Goal: Task Accomplishment & Management: Complete application form

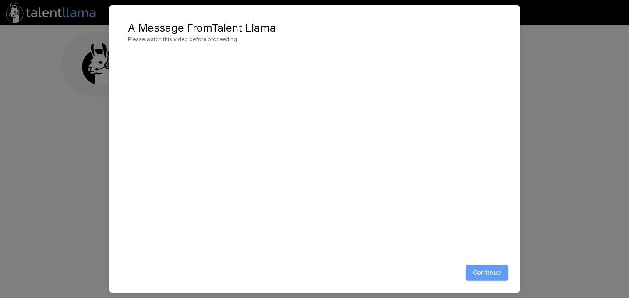
click at [488, 273] on button "Continue" at bounding box center [487, 273] width 43 height 16
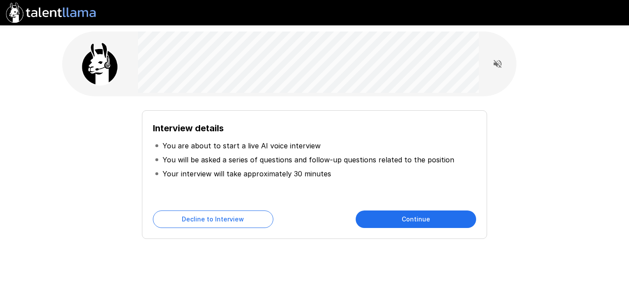
click at [409, 220] on button "Continue" at bounding box center [416, 220] width 120 height 18
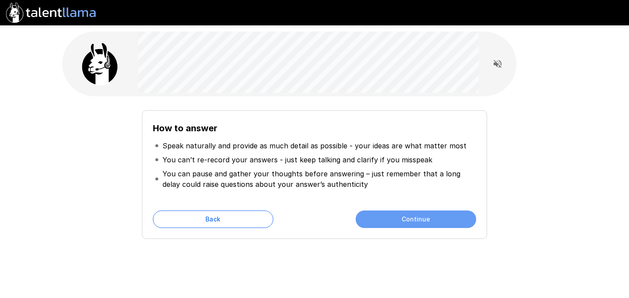
click at [422, 220] on button "Continue" at bounding box center [416, 220] width 120 height 18
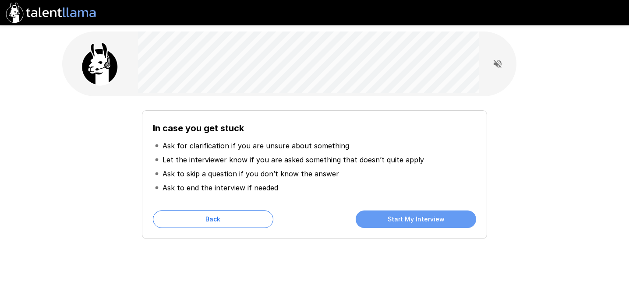
click at [422, 220] on button "Start My Interview" at bounding box center [416, 220] width 120 height 18
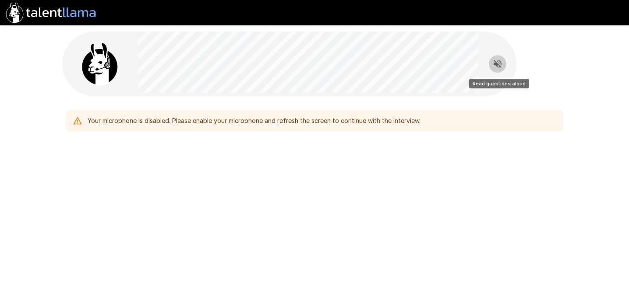
click at [498, 62] on icon "Read questions aloud" at bounding box center [497, 64] width 11 height 11
click at [337, 184] on div "Your microphone is disabled. Please enable your microphone and refresh the scre…" at bounding box center [315, 102] width 526 height 205
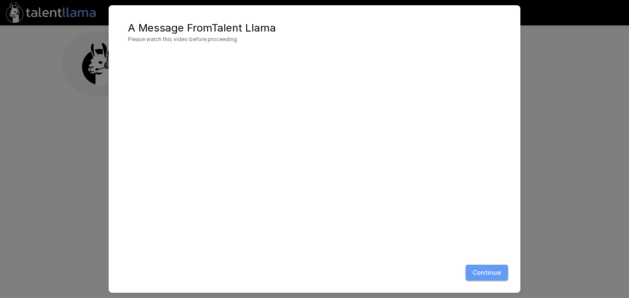
click at [496, 276] on button "Continue" at bounding box center [487, 273] width 43 height 16
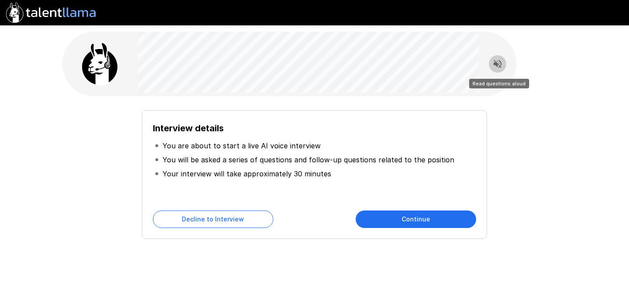
click at [498, 65] on icon "Read questions aloud" at bounding box center [497, 64] width 11 height 11
click at [428, 220] on button "Continue" at bounding box center [416, 220] width 120 height 18
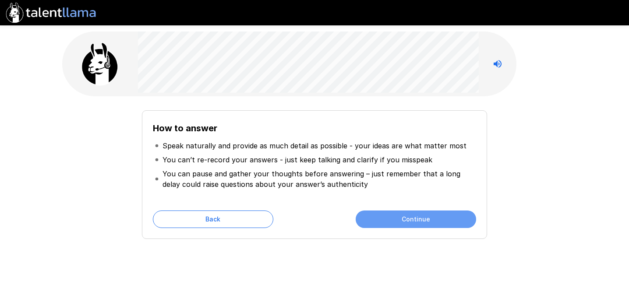
click at [428, 220] on button "Continue" at bounding box center [416, 220] width 120 height 18
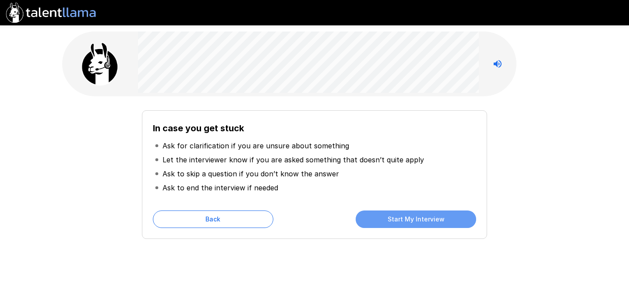
click at [413, 217] on button "Start My Interview" at bounding box center [416, 220] width 120 height 18
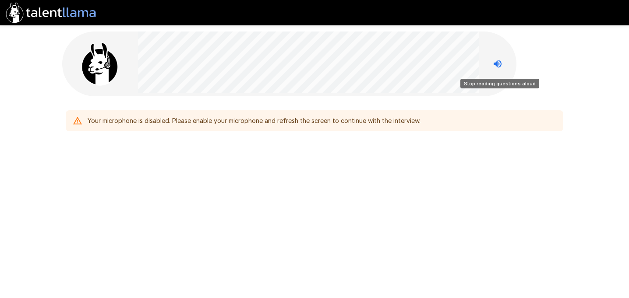
click at [497, 68] on icon "Stop reading questions aloud" at bounding box center [497, 64] width 11 height 11
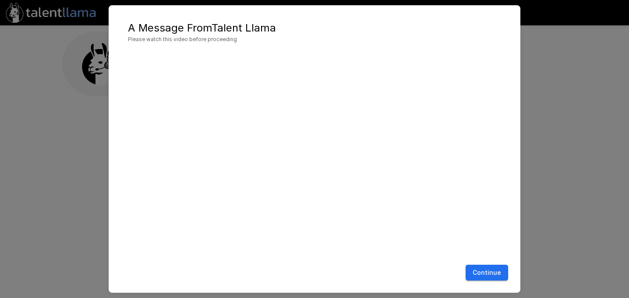
click at [487, 275] on button "Continue" at bounding box center [487, 273] width 43 height 16
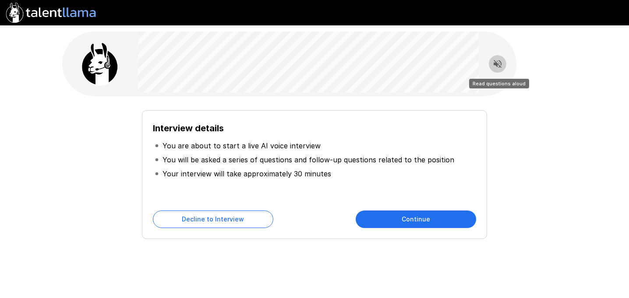
click at [497, 64] on icon "Read questions aloud" at bounding box center [498, 64] width 8 height 8
click at [414, 224] on button "Continue" at bounding box center [416, 220] width 120 height 18
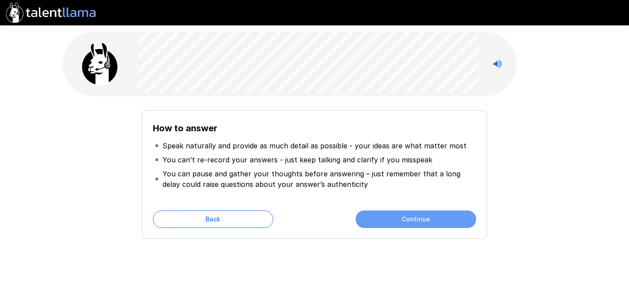
click at [414, 224] on button "Continue" at bounding box center [416, 220] width 120 height 18
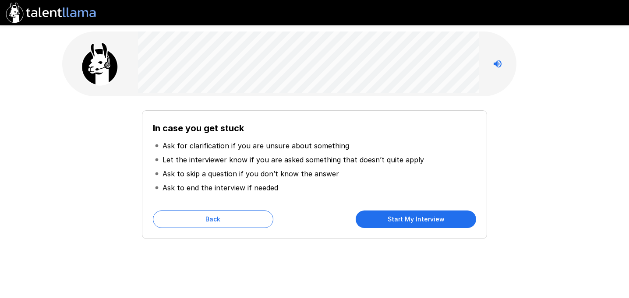
click at [411, 223] on button "Start My Interview" at bounding box center [416, 220] width 120 height 18
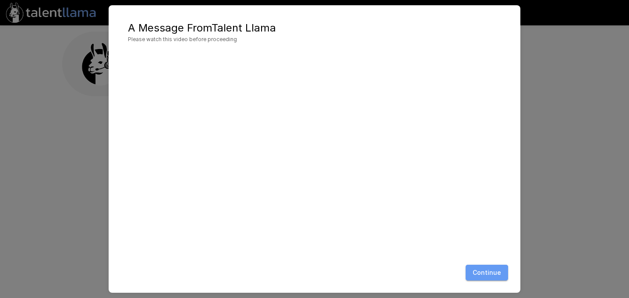
click at [485, 278] on button "Continue" at bounding box center [487, 273] width 43 height 16
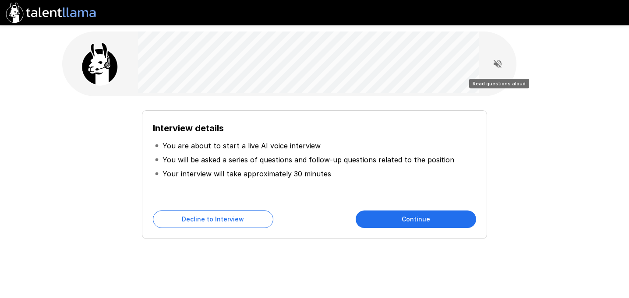
click at [499, 61] on icon "Read questions aloud" at bounding box center [498, 64] width 8 height 8
click at [424, 217] on button "Continue" at bounding box center [416, 220] width 120 height 18
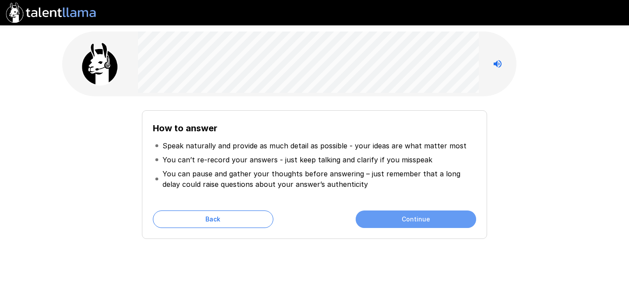
click at [424, 217] on button "Continue" at bounding box center [416, 220] width 120 height 18
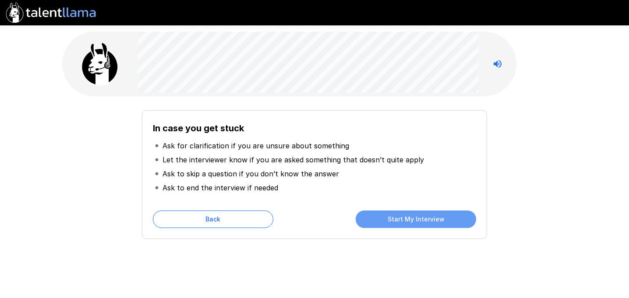
click at [424, 217] on button "Start My Interview" at bounding box center [416, 220] width 120 height 18
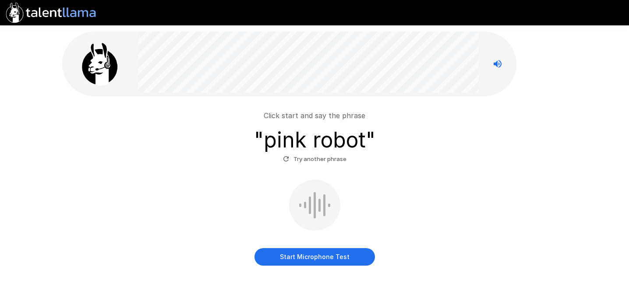
click at [306, 259] on button "Start Microphone Test" at bounding box center [315, 257] width 120 height 18
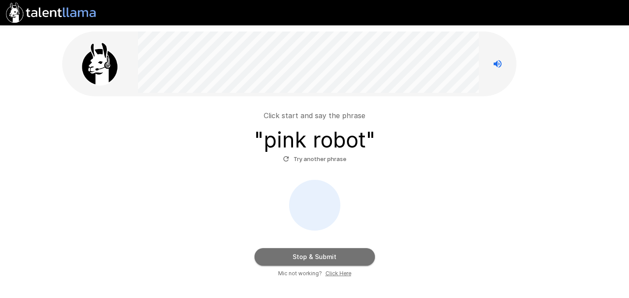
click at [306, 259] on button "Stop & Submit" at bounding box center [315, 257] width 120 height 18
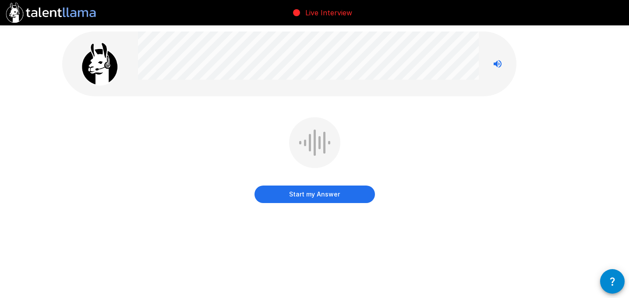
click at [308, 198] on button "Start my Answer" at bounding box center [315, 195] width 120 height 18
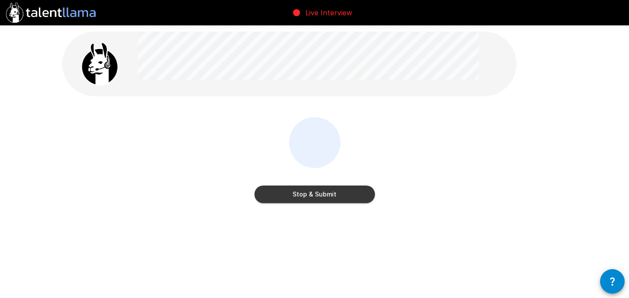
click at [308, 198] on button "Stop & Submit" at bounding box center [315, 195] width 120 height 18
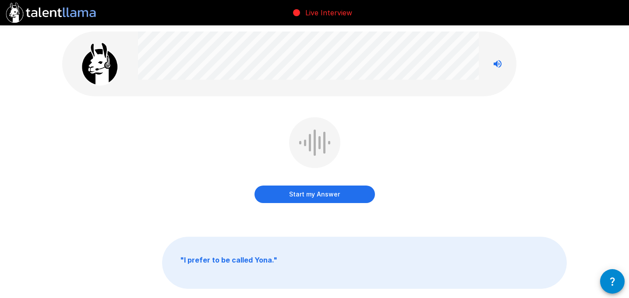
click at [307, 195] on button "Start my Answer" at bounding box center [315, 195] width 120 height 18
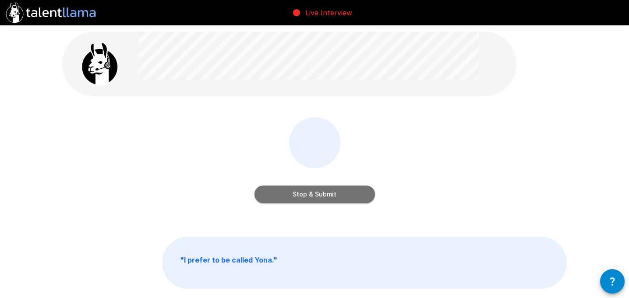
click at [307, 195] on button "Stop & Submit" at bounding box center [315, 195] width 120 height 18
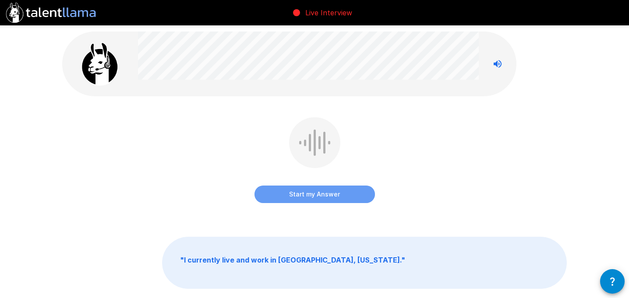
click at [307, 195] on button "Start my Answer" at bounding box center [315, 195] width 120 height 18
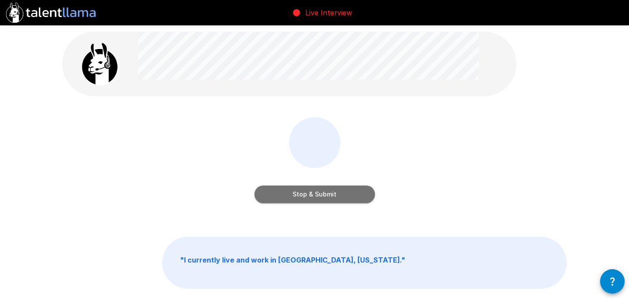
click at [307, 195] on button "Stop & Submit" at bounding box center [315, 195] width 120 height 18
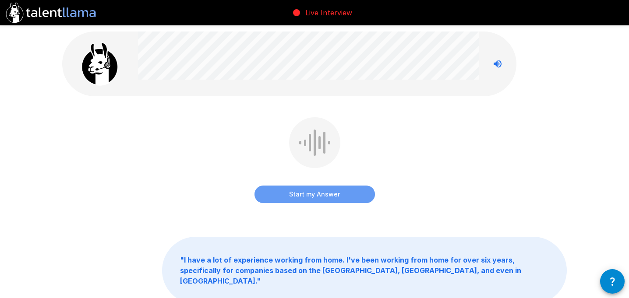
click at [307, 195] on button "Start my Answer" at bounding box center [315, 195] width 120 height 18
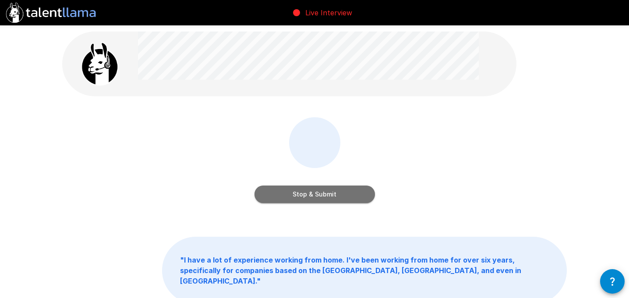
click at [307, 195] on button "Stop & Submit" at bounding box center [315, 195] width 120 height 18
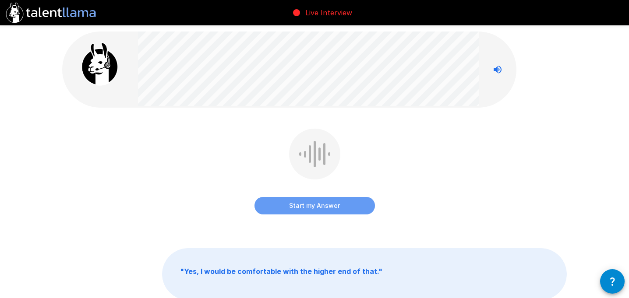
click at [311, 206] on button "Start my Answer" at bounding box center [315, 206] width 120 height 18
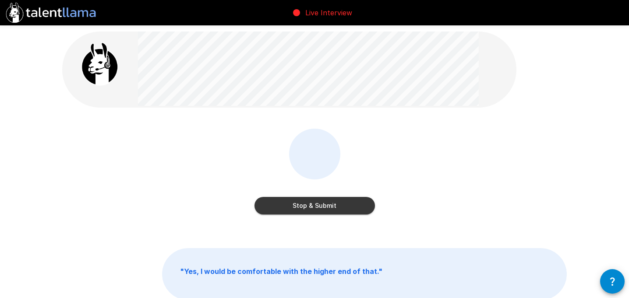
click at [311, 206] on button "Stop & Submit" at bounding box center [315, 206] width 120 height 18
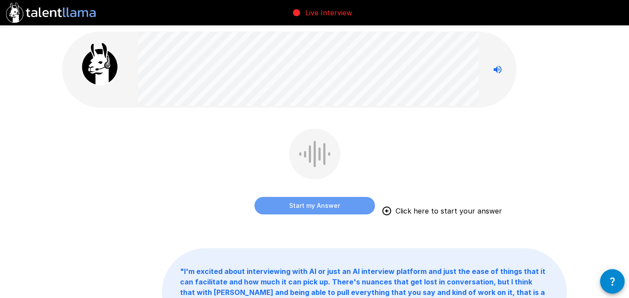
click at [311, 206] on button "Start my Answer" at bounding box center [315, 206] width 120 height 18
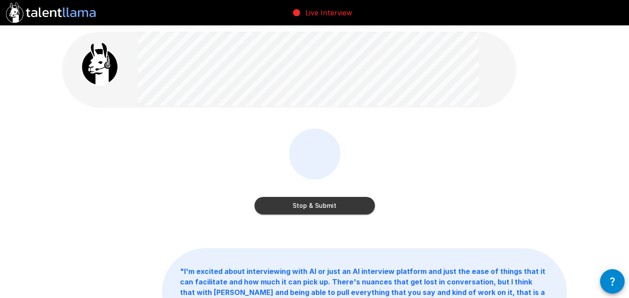
click at [311, 206] on button "Stop & Submit" at bounding box center [315, 206] width 120 height 18
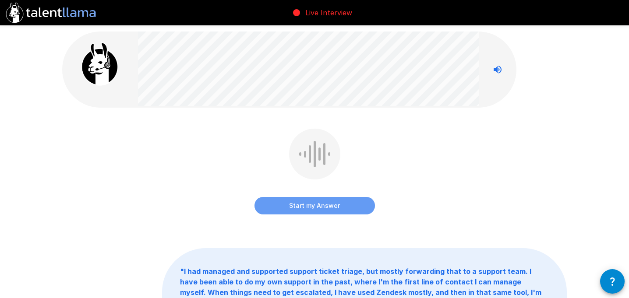
click at [311, 206] on button "Start my Answer" at bounding box center [315, 206] width 120 height 18
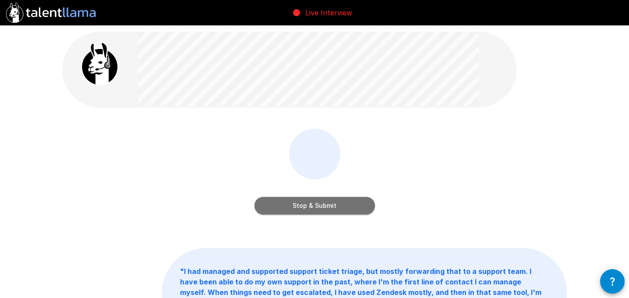
click at [311, 206] on button "Stop & Submit" at bounding box center [315, 206] width 120 height 18
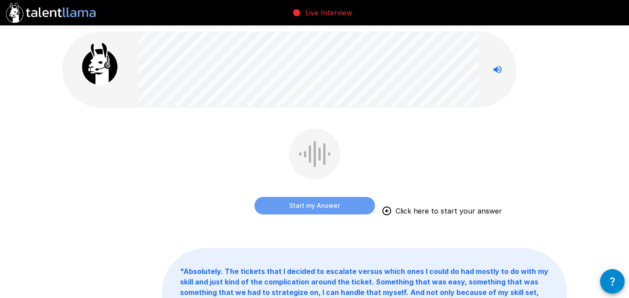
click at [311, 206] on button "Start my Answer" at bounding box center [315, 206] width 120 height 18
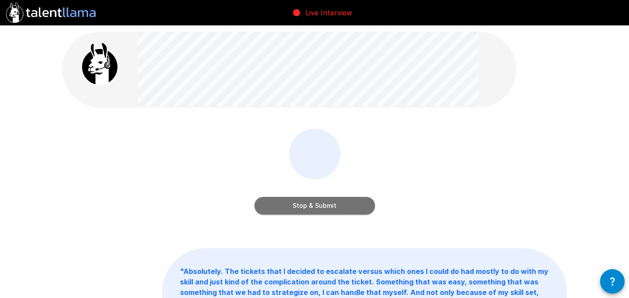
click at [311, 206] on button "Stop & Submit" at bounding box center [315, 206] width 120 height 18
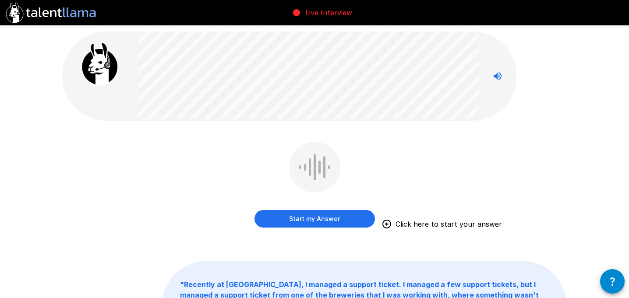
click at [312, 219] on button "Start my Answer" at bounding box center [315, 219] width 120 height 18
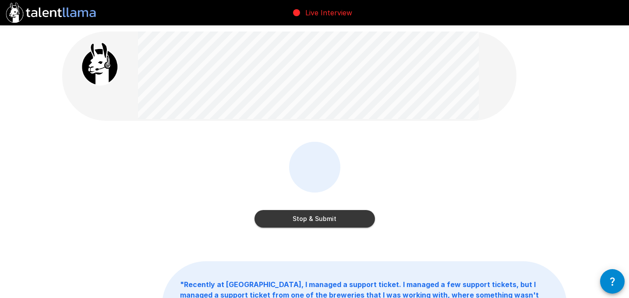
click at [312, 219] on button "Stop & Submit" at bounding box center [315, 219] width 120 height 18
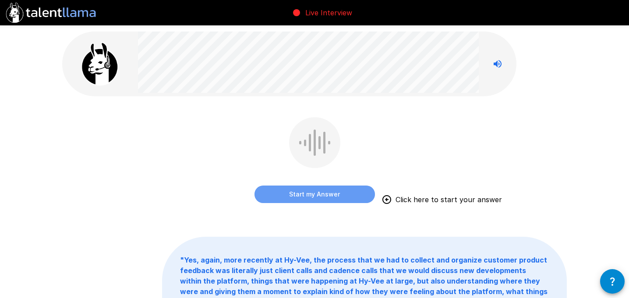
click at [307, 197] on button "Start my Answer" at bounding box center [315, 195] width 120 height 18
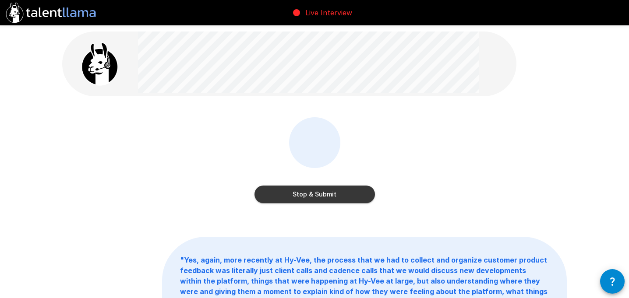
click at [307, 197] on button "Stop & Submit" at bounding box center [315, 195] width 120 height 18
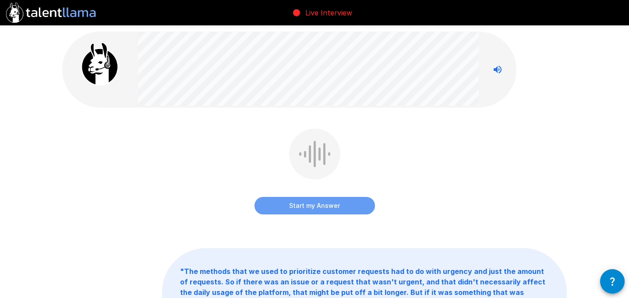
click at [307, 197] on button "Start my Answer" at bounding box center [315, 206] width 120 height 18
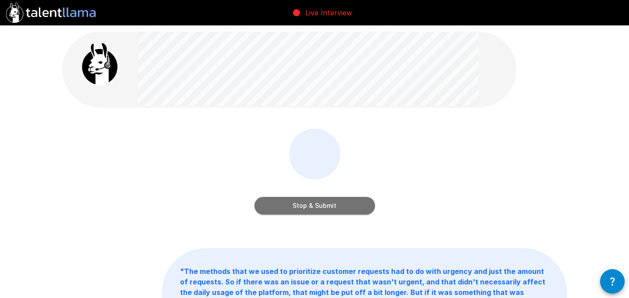
click at [311, 205] on button "Stop & Submit" at bounding box center [315, 206] width 120 height 18
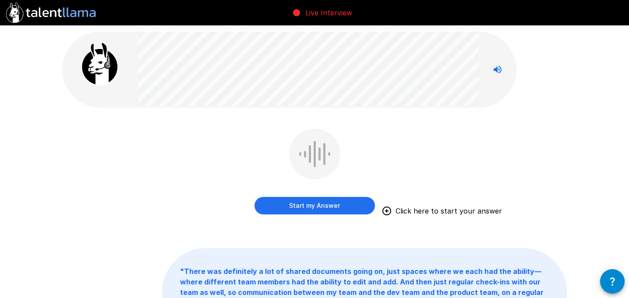
click at [305, 206] on button "Start my Answer" at bounding box center [315, 206] width 120 height 18
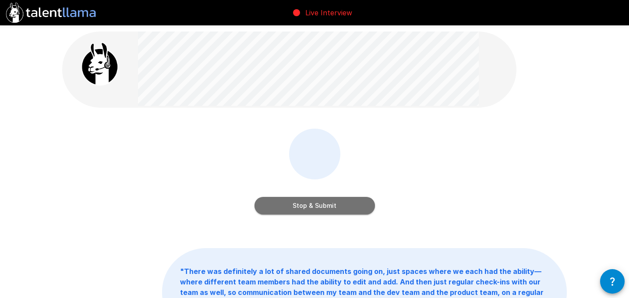
click at [305, 205] on button "Stop & Submit" at bounding box center [315, 206] width 120 height 18
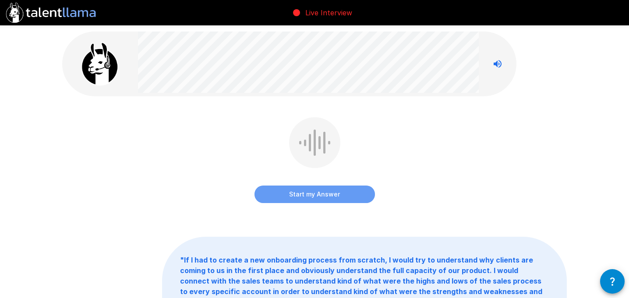
click at [303, 198] on button "Start my Answer" at bounding box center [315, 195] width 120 height 18
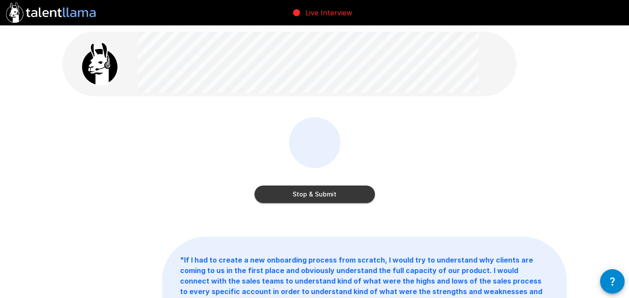
click at [303, 198] on button "Stop & Submit" at bounding box center [315, 195] width 120 height 18
